Goal: Task Accomplishment & Management: Manage account settings

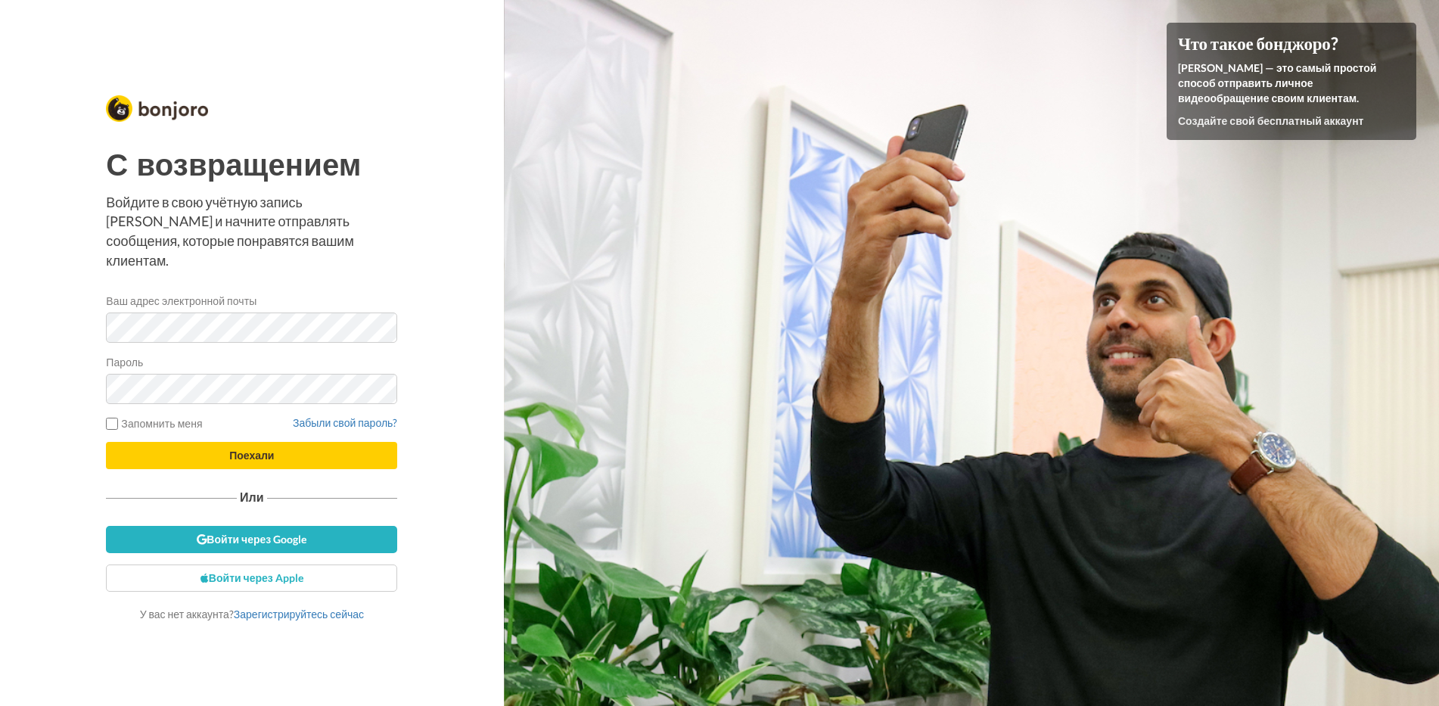
click at [105, 325] on div "С возвращением Войдите в свою учётную запись Bonjoro и начните отправлять сообщ…" at bounding box center [251, 353] width 299 height 546
click at [254, 455] on button "Поехали" at bounding box center [251, 455] width 291 height 27
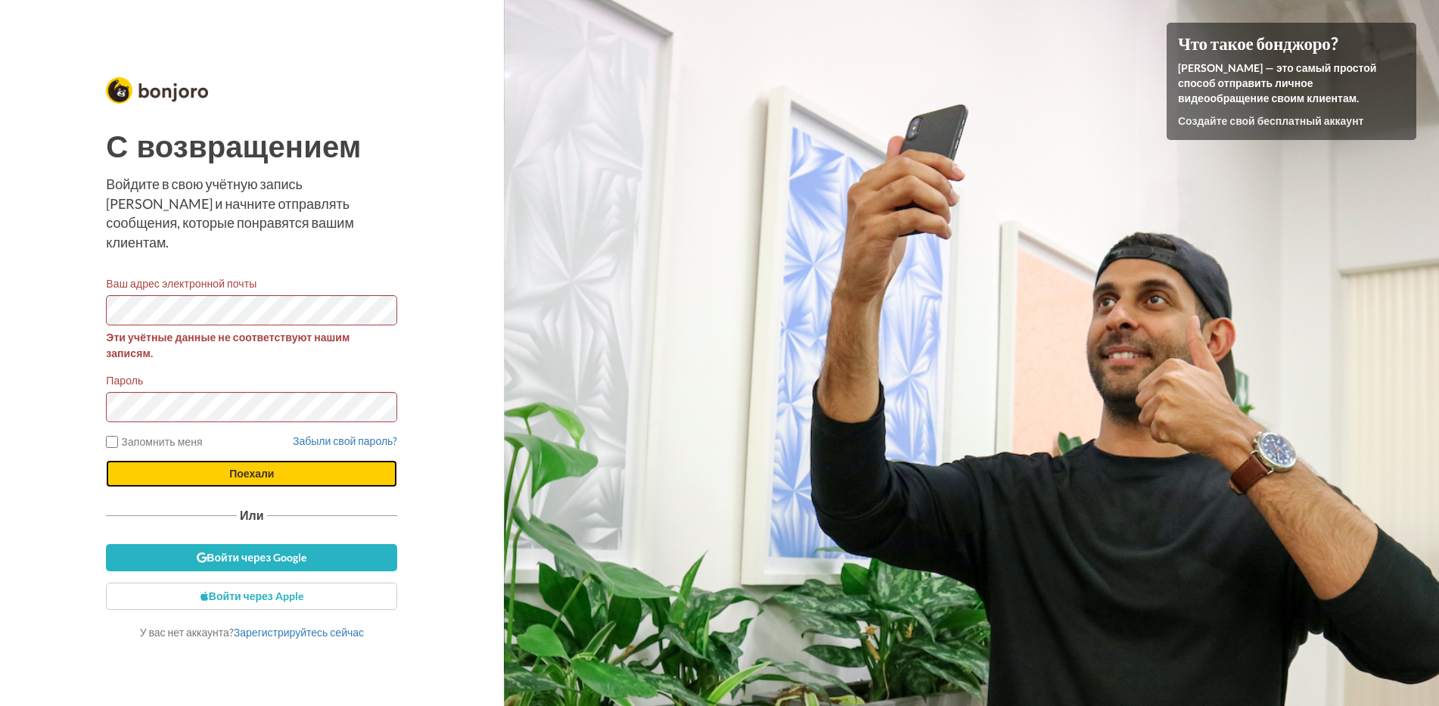
click at [301, 468] on button "Поехали" at bounding box center [251, 473] width 291 height 27
